Goal: Find specific page/section: Find specific page/section

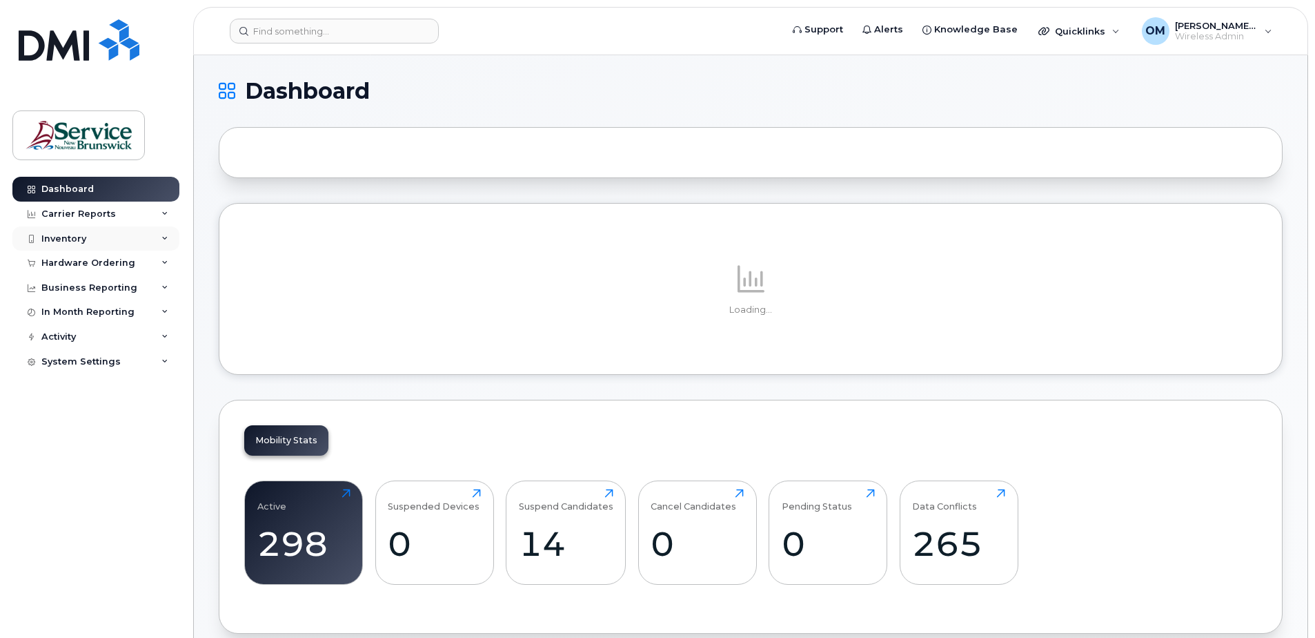
click at [71, 235] on div "Inventory" at bounding box center [63, 238] width 45 height 11
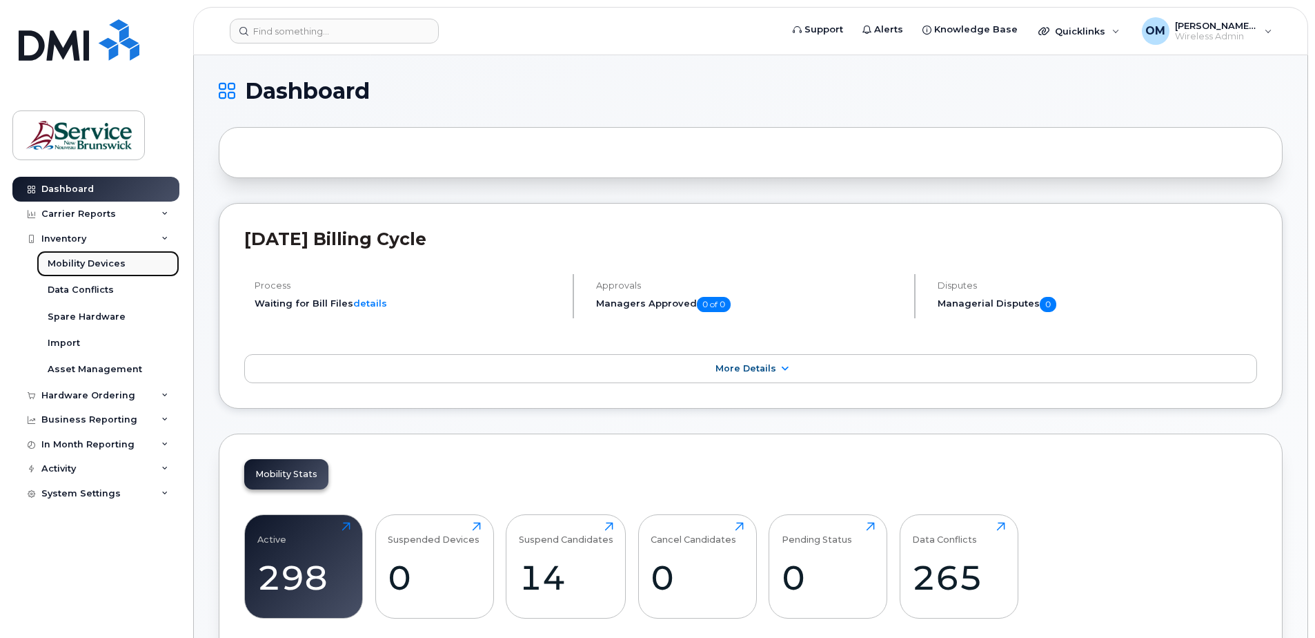
click at [84, 262] on div "Mobility Devices" at bounding box center [87, 263] width 78 height 12
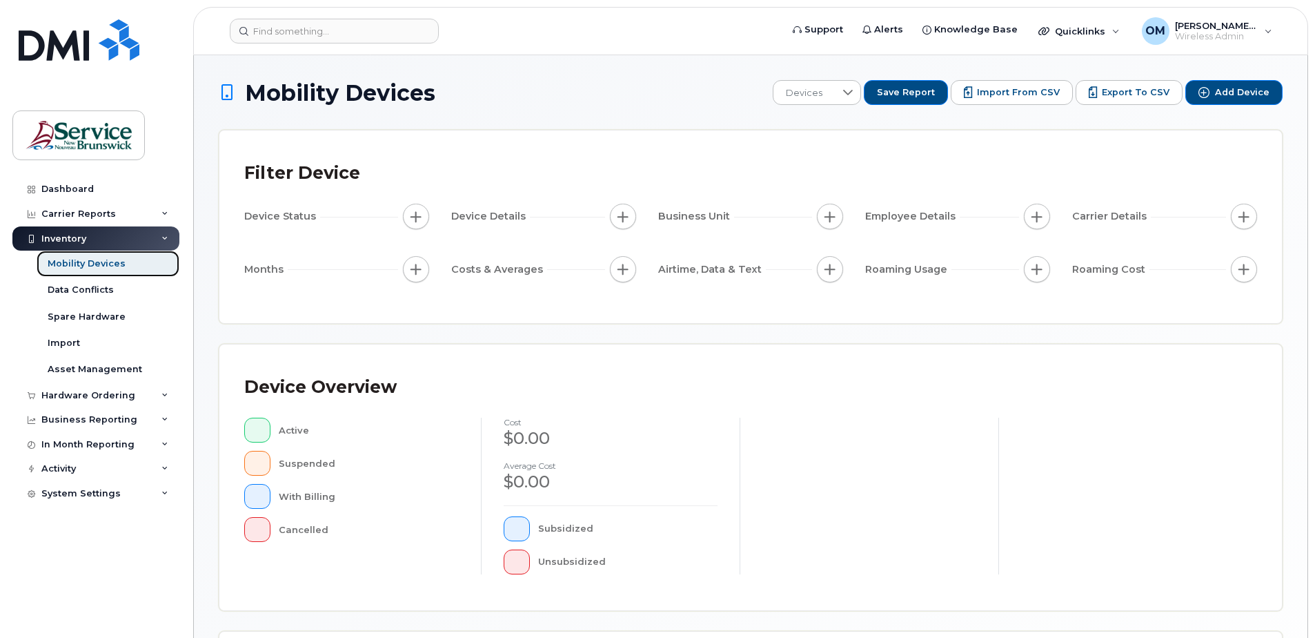
scroll to position [207, 0]
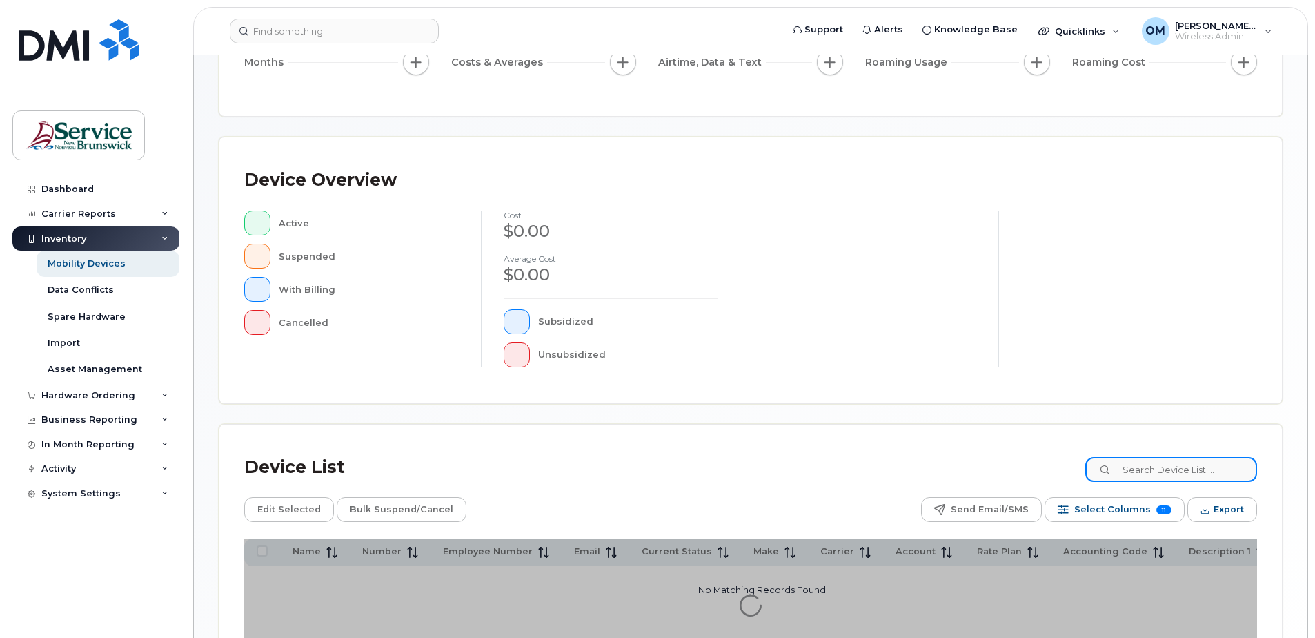
click at [1156, 462] on input at bounding box center [1171, 469] width 172 height 25
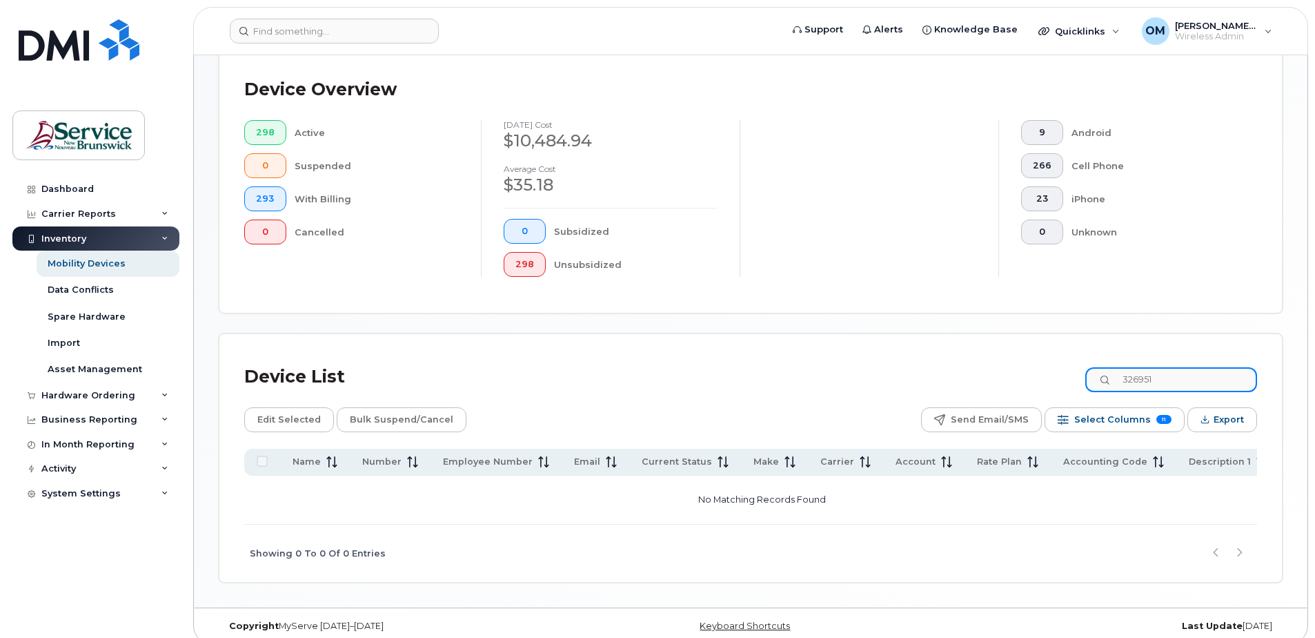
scroll to position [347, 0]
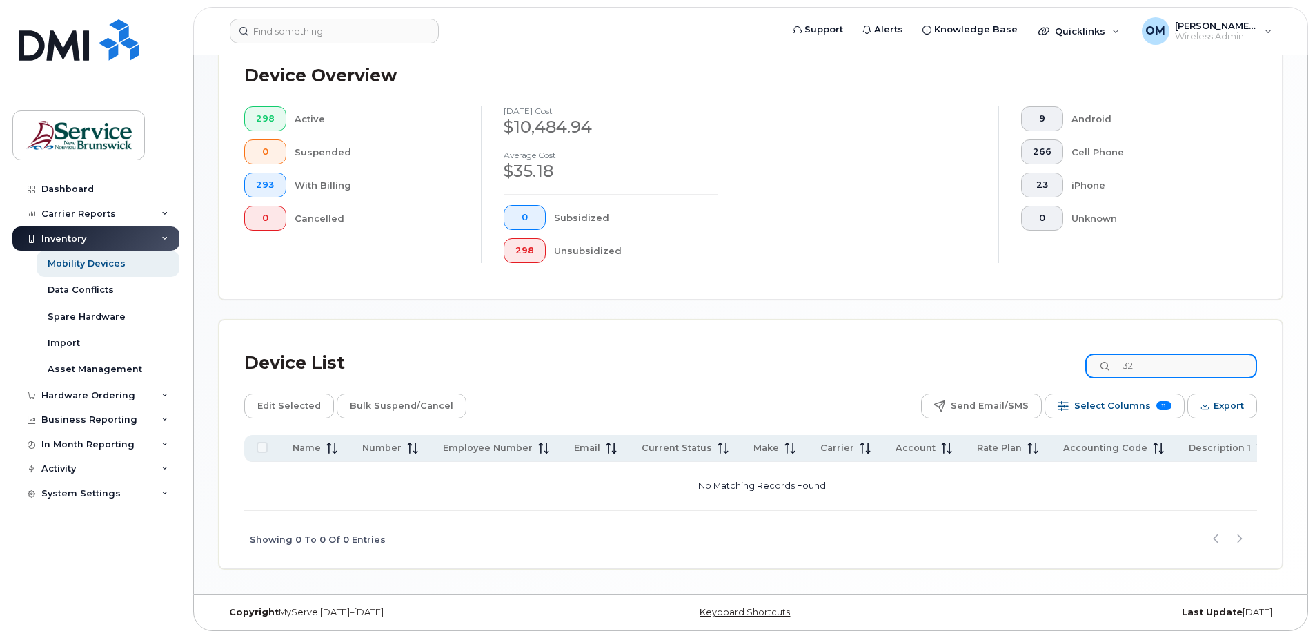
type input "3"
type input "5063269514"
